Goal: Entertainment & Leisure: Browse casually

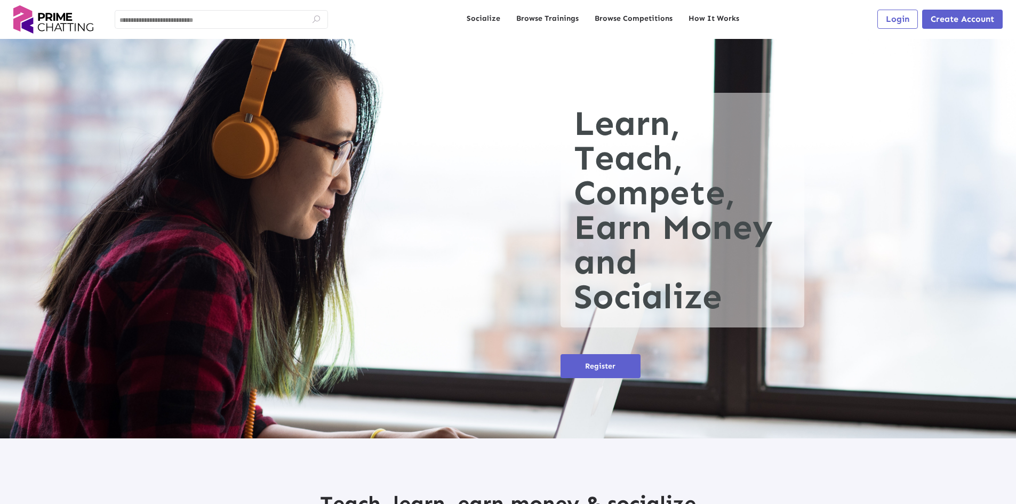
click at [902, 17] on span "Login" at bounding box center [897, 19] width 23 height 10
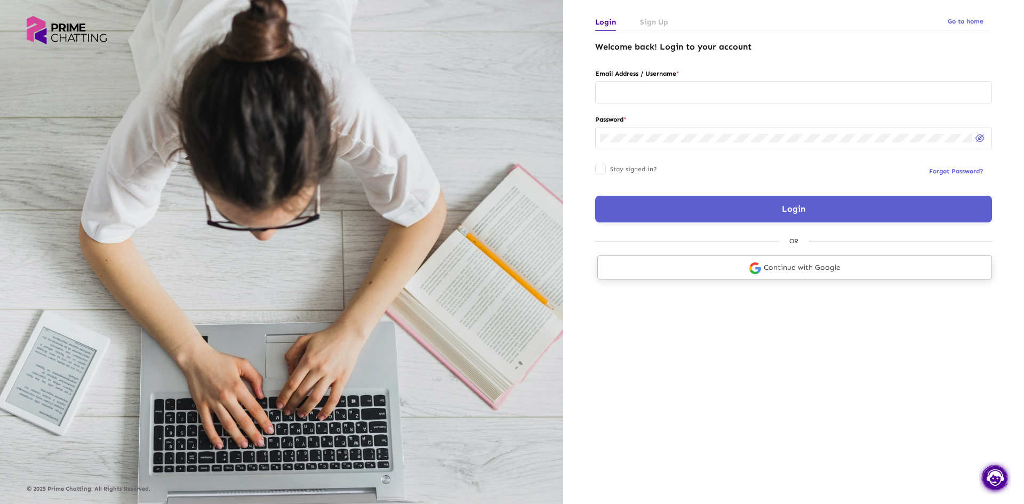
drag, startPoint x: 872, startPoint y: 269, endPoint x: 874, endPoint y: 258, distance: 11.9
click at [873, 269] on link "Continue with Google" at bounding box center [794, 267] width 395 height 24
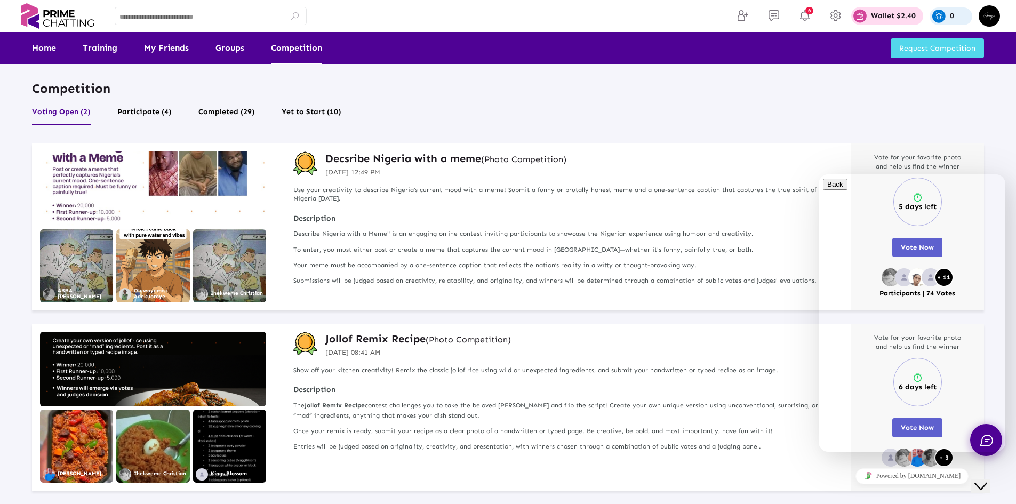
click at [936, 109] on ul "Voting Open (2) Participate (4) Completed (29) Yet to Start (10)" at bounding box center [508, 116] width 952 height 23
click at [948, 12] on div "0" at bounding box center [950, 16] width 43 height 18
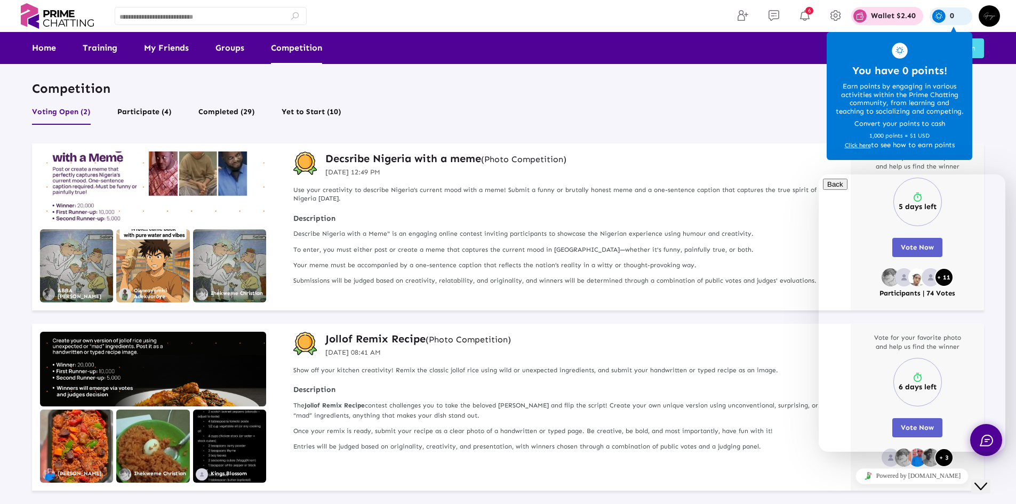
click at [910, 18] on p "Wallet $2.40" at bounding box center [893, 15] width 45 height 7
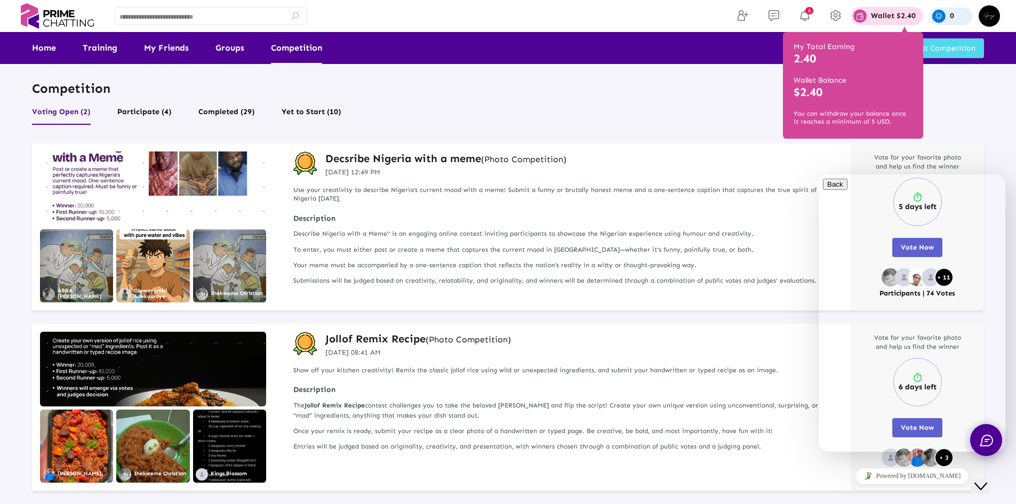
click at [508, 100] on div "Competition Voting Open (2) Participate (4) Completed (29) Yet to Start (10)" at bounding box center [508, 103] width 952 height 47
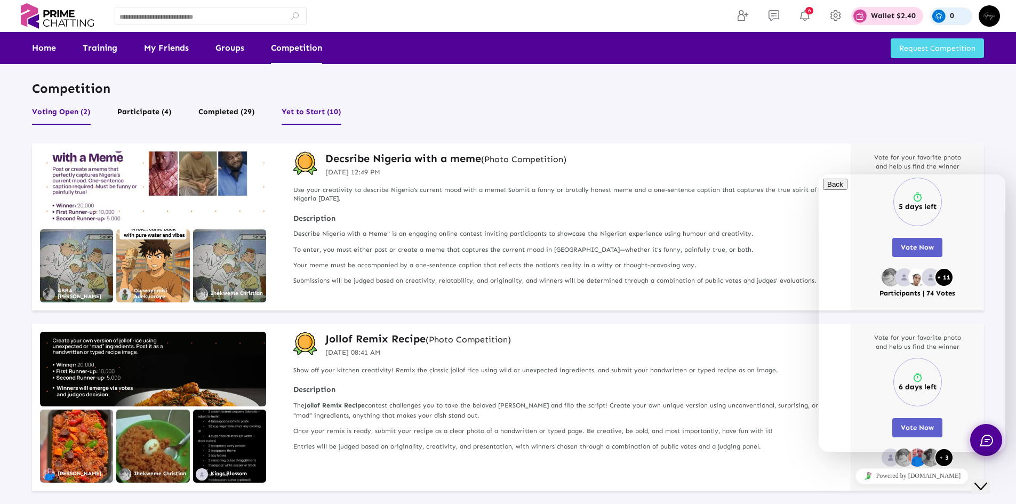
click at [289, 110] on button "Yet to Start (10)" at bounding box center [312, 115] width 60 height 20
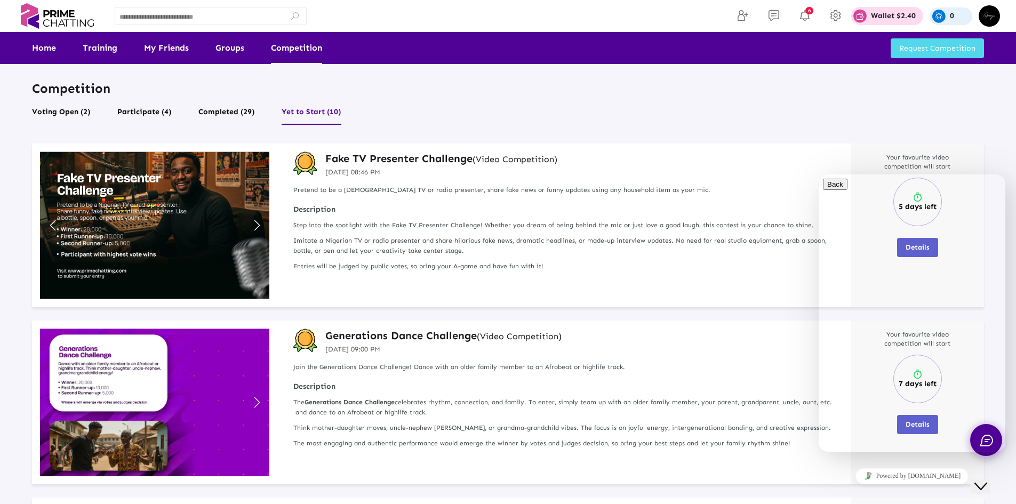
click at [982, 480] on icon "Close Chat This icon closes the chat window." at bounding box center [980, 486] width 13 height 13
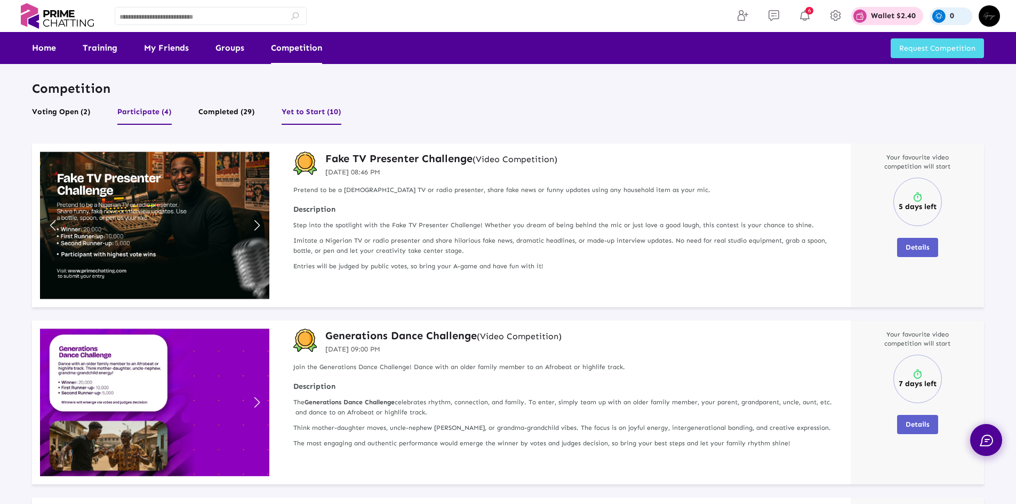
click at [135, 117] on button "Participate (4)" at bounding box center [144, 115] width 54 height 20
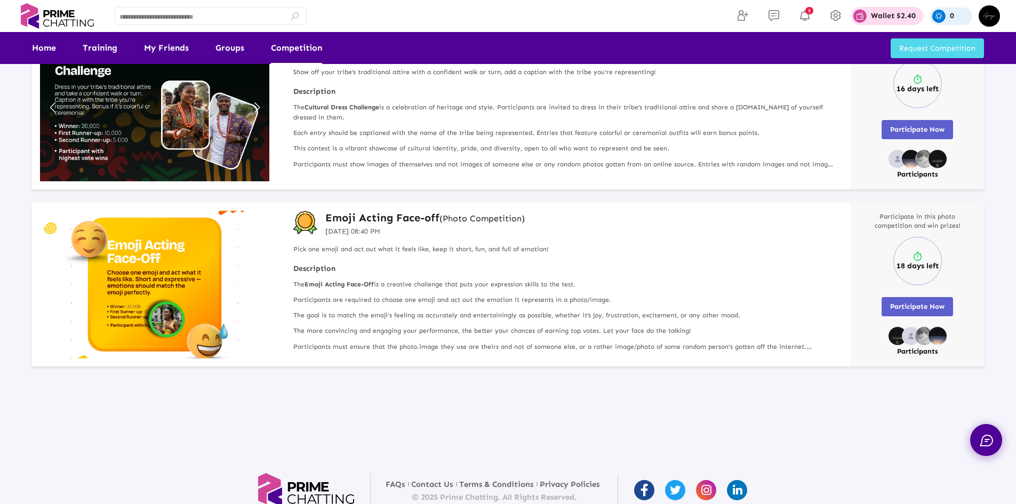
scroll to position [488, 0]
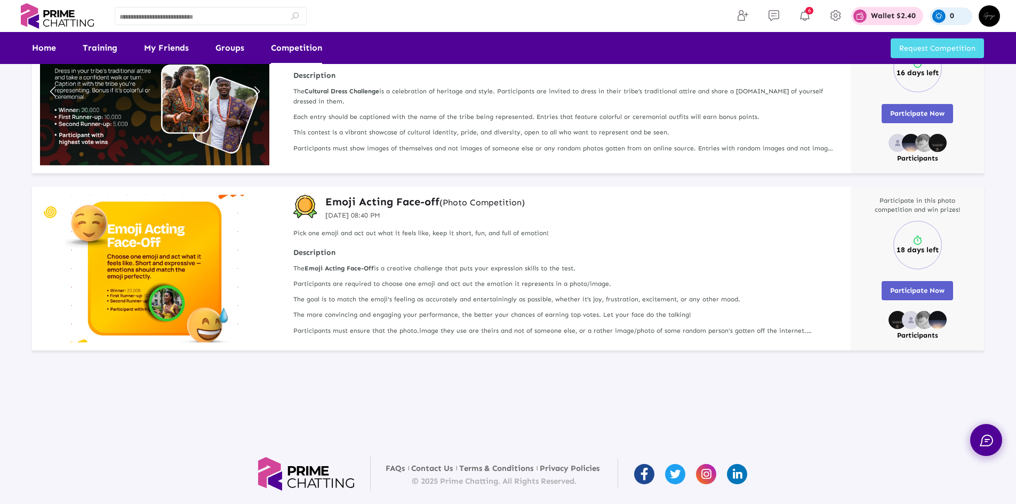
click at [153, 274] on img "1 / 1" at bounding box center [154, 269] width 229 height 148
click at [81, 225] on img "1 / 1" at bounding box center [154, 269] width 229 height 148
click at [166, 311] on div at bounding box center [154, 269] width 229 height 148
click at [250, 119] on img "1 / 1" at bounding box center [154, 92] width 229 height 148
click at [261, 270] on link "Next slide" at bounding box center [257, 268] width 14 height 23
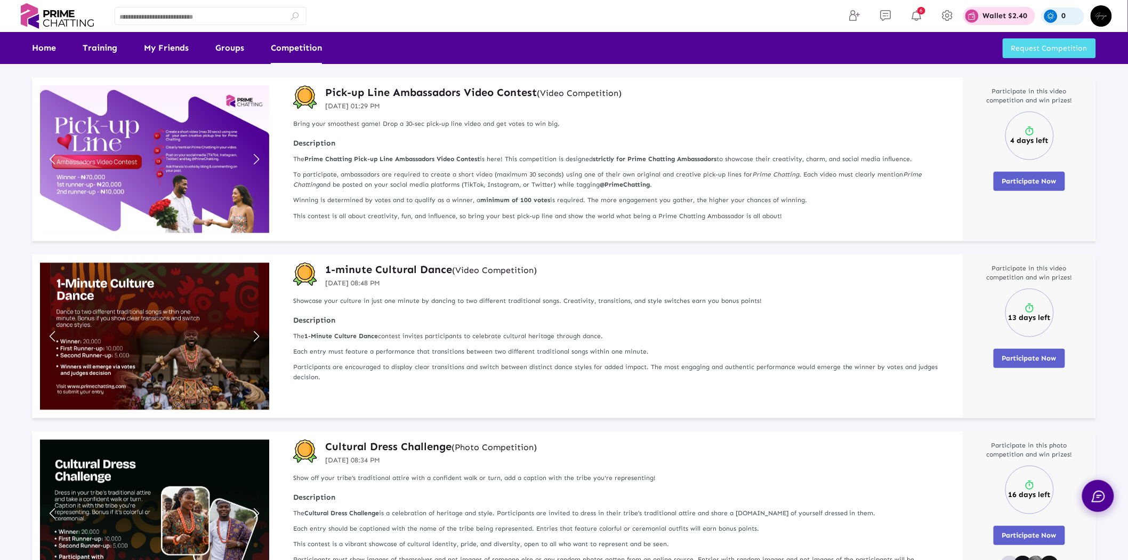
scroll to position [0, 0]
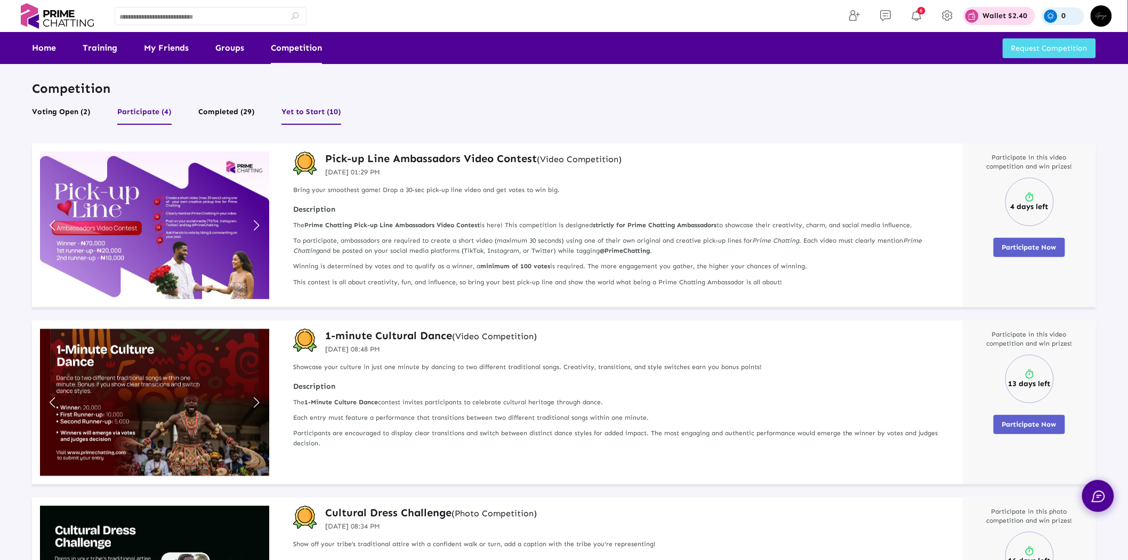
click at [297, 105] on button "Yet to Start (10)" at bounding box center [312, 115] width 60 height 20
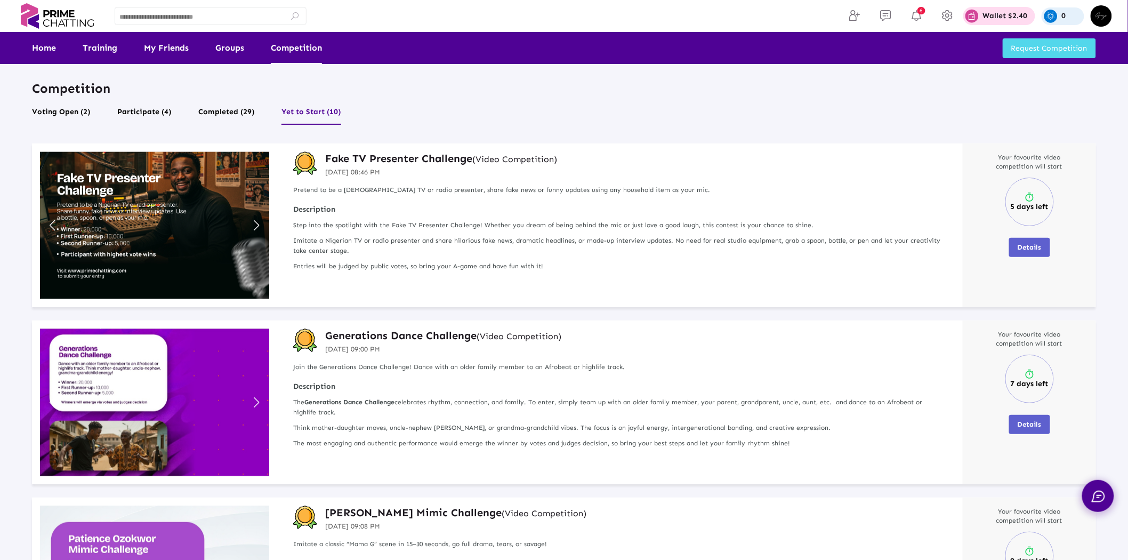
click at [55, 98] on div "Competition Voting Open (2) Participate (4) Completed (29) Yet to Start (10)" at bounding box center [564, 103] width 1064 height 47
click at [55, 105] on button "Voting Open (2)" at bounding box center [61, 115] width 59 height 20
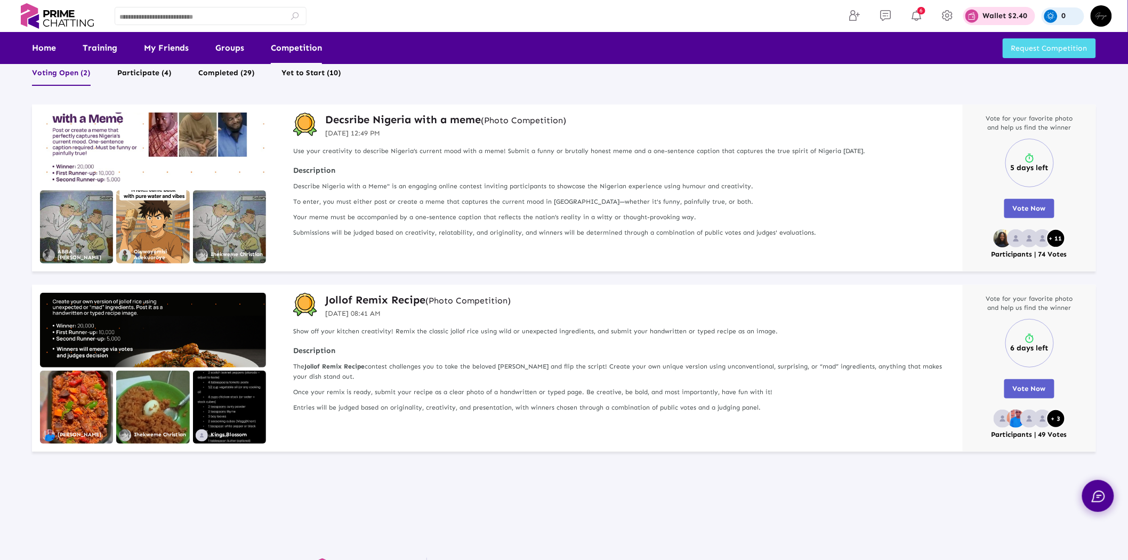
scroll to position [39, 0]
click at [164, 71] on button "Participate (4)" at bounding box center [144, 75] width 54 height 20
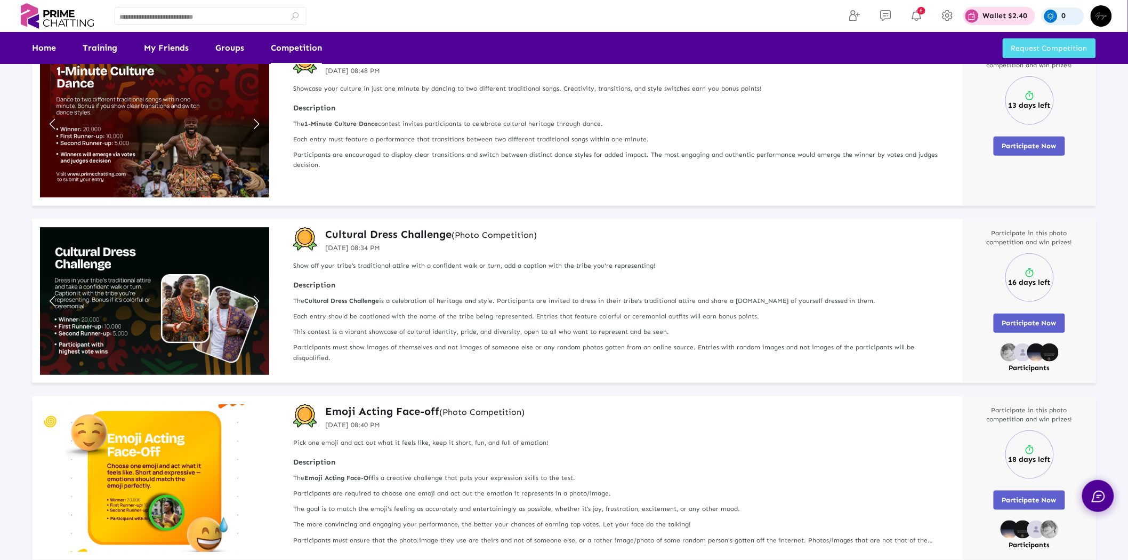
scroll to position [276, 0]
